Goal: Task Accomplishment & Management: Manage account settings

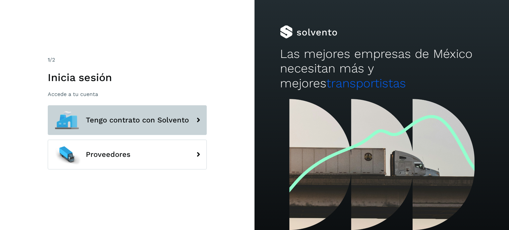
click at [85, 123] on button "Tengo contrato con Solvento" at bounding box center [127, 120] width 159 height 30
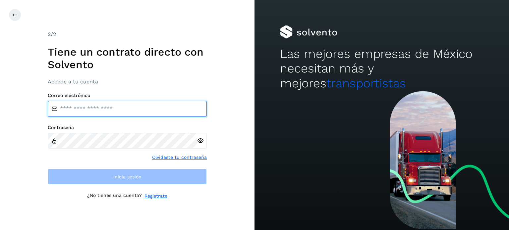
type input "**********"
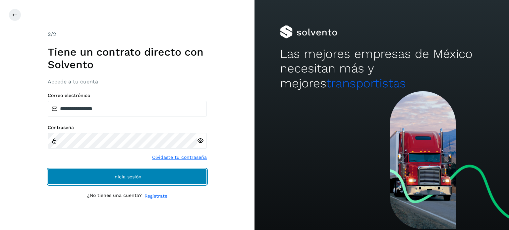
click at [96, 177] on button "Inicia sesión" at bounding box center [127, 177] width 159 height 16
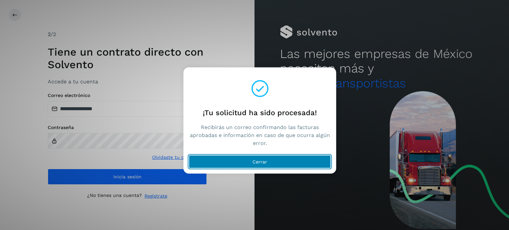
click at [220, 161] on button "Cerrar" at bounding box center [260, 161] width 142 height 13
